Goal: Feedback & Contribution: Submit feedback/report problem

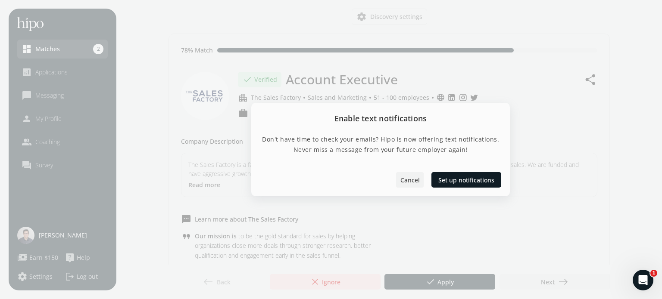
click at [414, 179] on span "Cancel" at bounding box center [409, 180] width 19 height 9
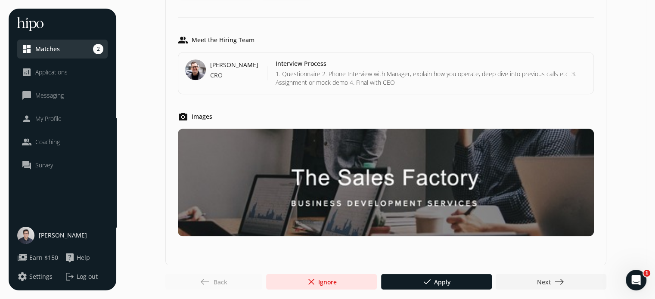
scroll to position [736, 0]
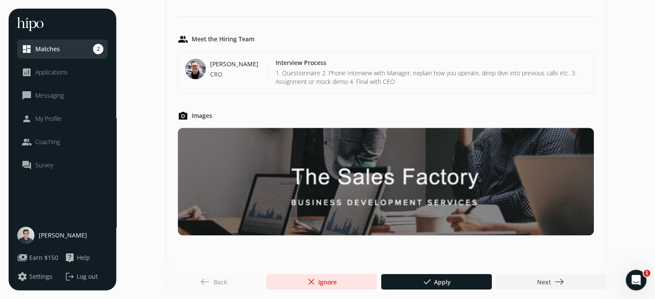
click at [428, 286] on span "done" at bounding box center [427, 282] width 10 height 10
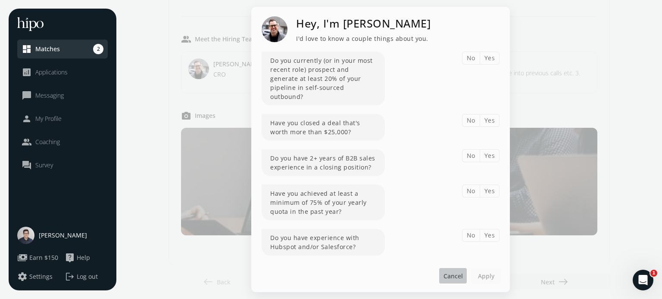
click at [456, 276] on span "Cancel" at bounding box center [452, 276] width 19 height 9
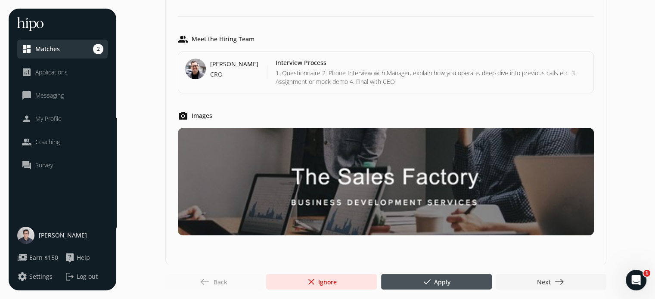
click at [555, 282] on span "east" at bounding box center [560, 282] width 10 height 10
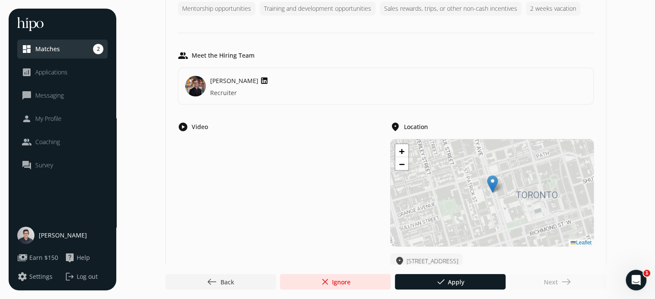
scroll to position [701, 0]
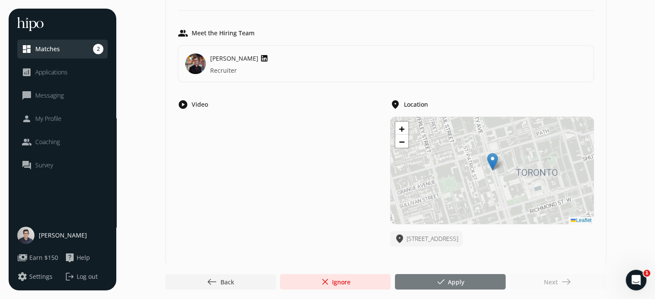
click at [436, 282] on span "done" at bounding box center [441, 282] width 10 height 10
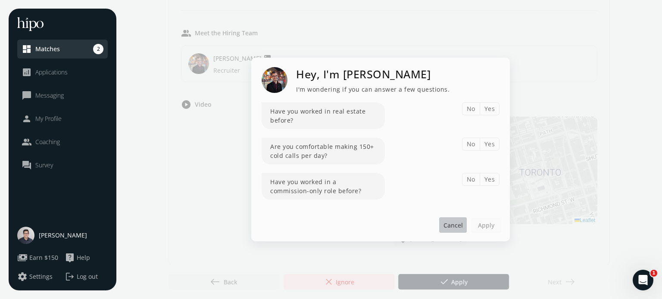
click at [448, 225] on span "Cancel" at bounding box center [452, 225] width 19 height 9
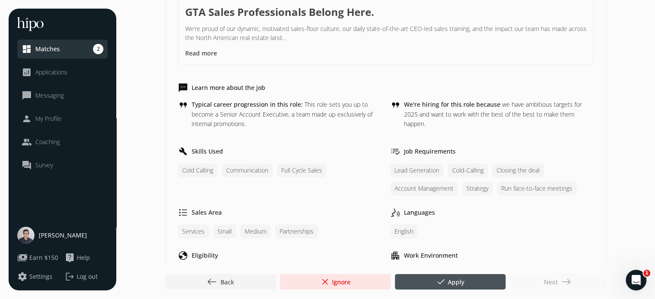
scroll to position [271, 0]
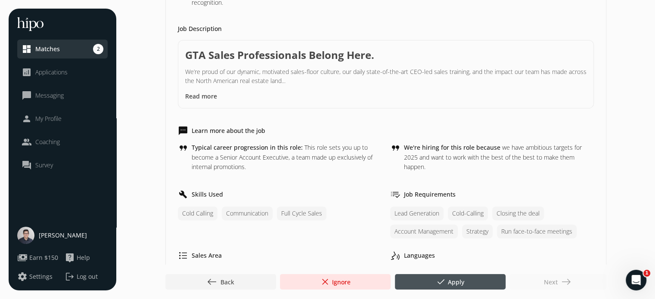
click at [206, 96] on button "Read more" at bounding box center [201, 96] width 32 height 9
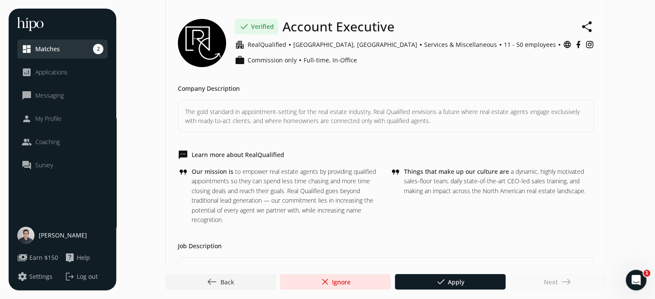
scroll to position [0, 0]
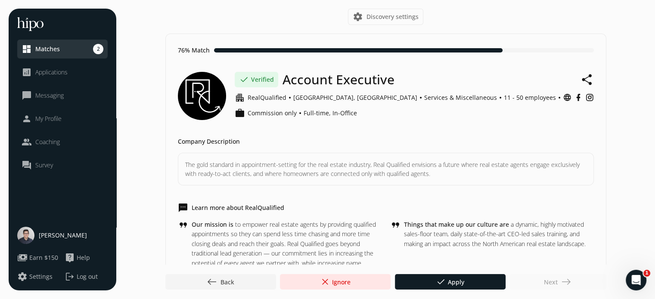
click at [344, 283] on span "close Ignore" at bounding box center [335, 282] width 31 height 10
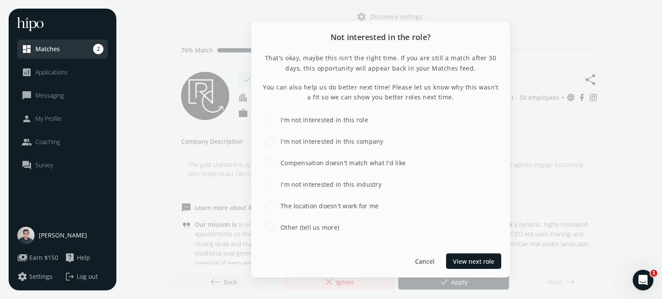
click at [334, 122] on label "I'm not interested in this role" at bounding box center [323, 119] width 89 height 9
click at [279, 122] on input "I'm not interested in this role" at bounding box center [270, 119] width 17 height 17
checkbox input "true"
click at [341, 137] on div "I'm not interested in this company" at bounding box center [323, 141] width 122 height 17
click at [341, 143] on label "I'm not interested in this company" at bounding box center [331, 141] width 105 height 9
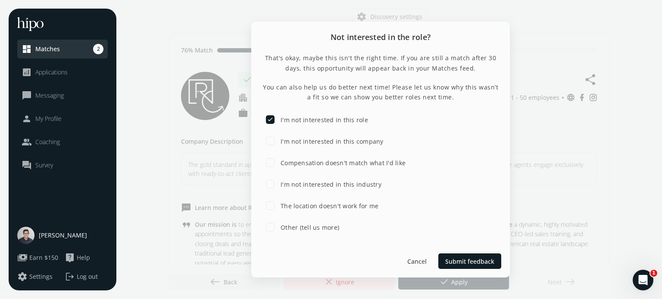
click at [279, 143] on input "I'm not interested in this company" at bounding box center [270, 141] width 17 height 17
checkbox input "true"
click at [340, 121] on label "I'm not interested in this role" at bounding box center [323, 119] width 89 height 9
click at [279, 121] on input "I'm not interested in this role" at bounding box center [270, 119] width 17 height 17
checkbox input "false"
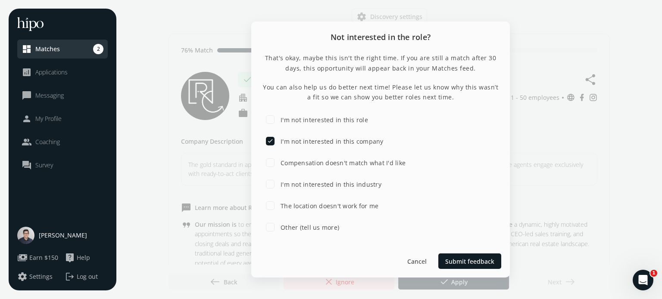
click at [363, 161] on label "Compensation doesn't match what I'd like" at bounding box center [342, 163] width 127 height 9
click at [279, 161] on input "Compensation doesn't match what I'd like" at bounding box center [270, 162] width 17 height 17
checkbox input "true"
click at [464, 261] on span "Submit feedback" at bounding box center [469, 261] width 49 height 9
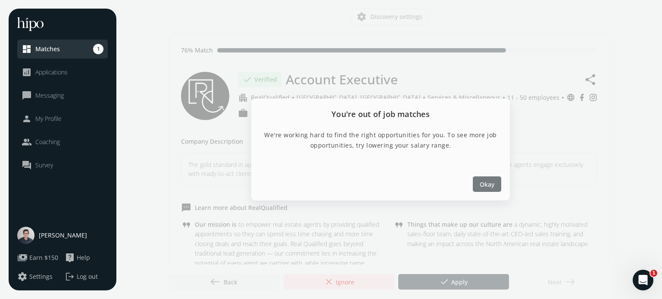
click at [487, 181] on span "Okay" at bounding box center [487, 184] width 15 height 9
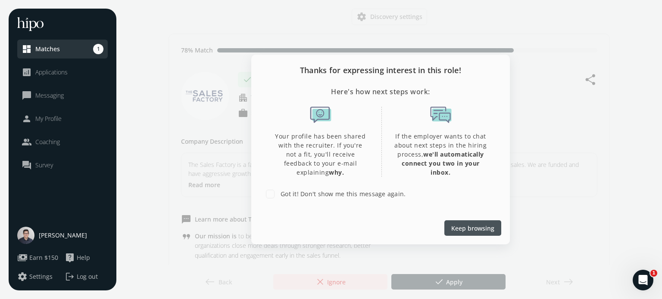
click at [466, 225] on span "Keep browsing" at bounding box center [472, 228] width 43 height 9
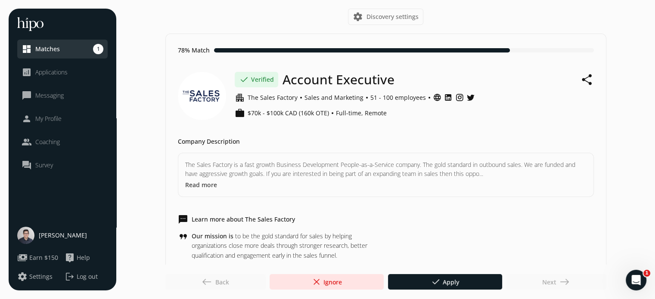
click at [50, 70] on span "Applications" at bounding box center [51, 72] width 32 height 9
